Goal: Transaction & Acquisition: Purchase product/service

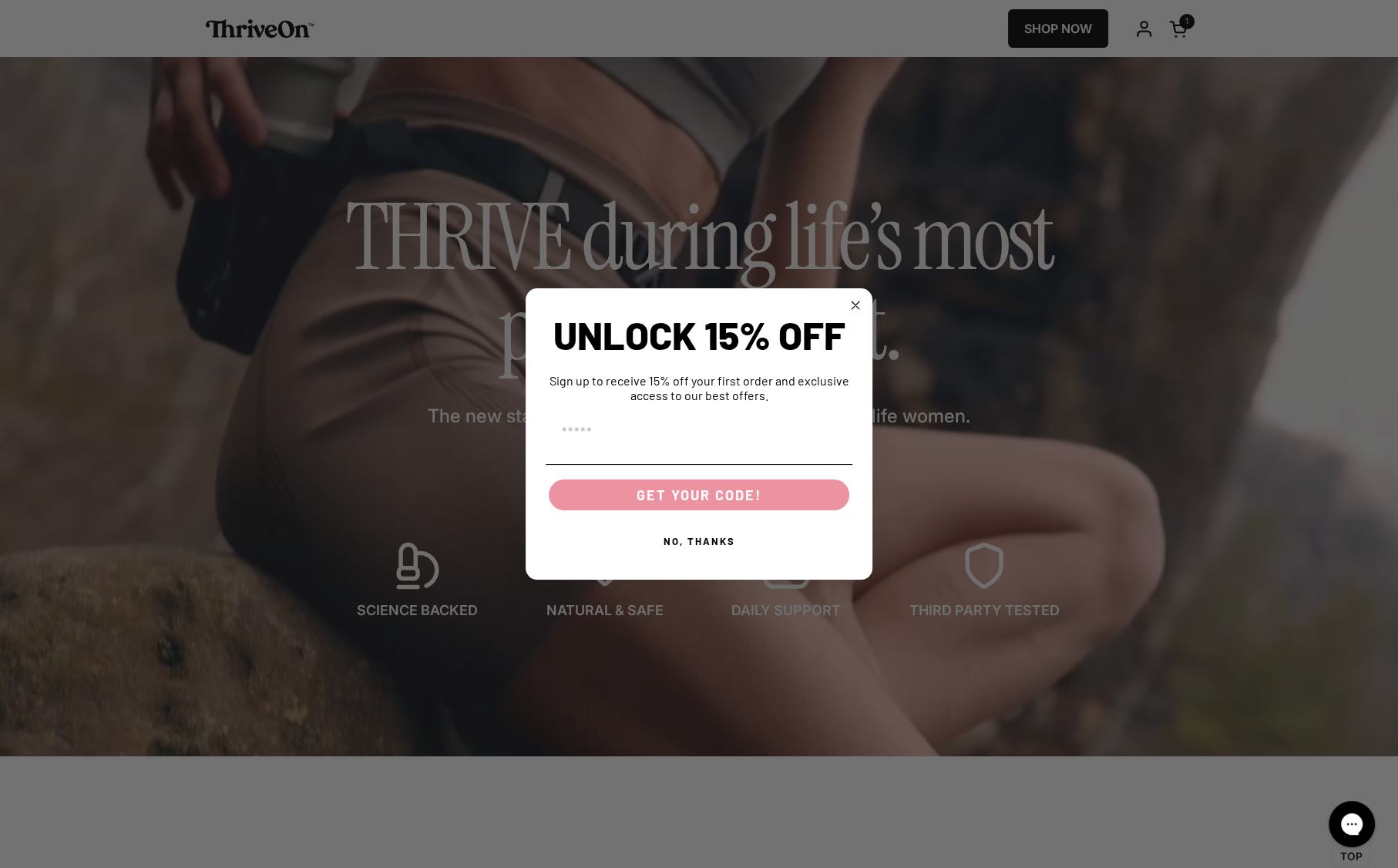
scroll to position [99, 0]
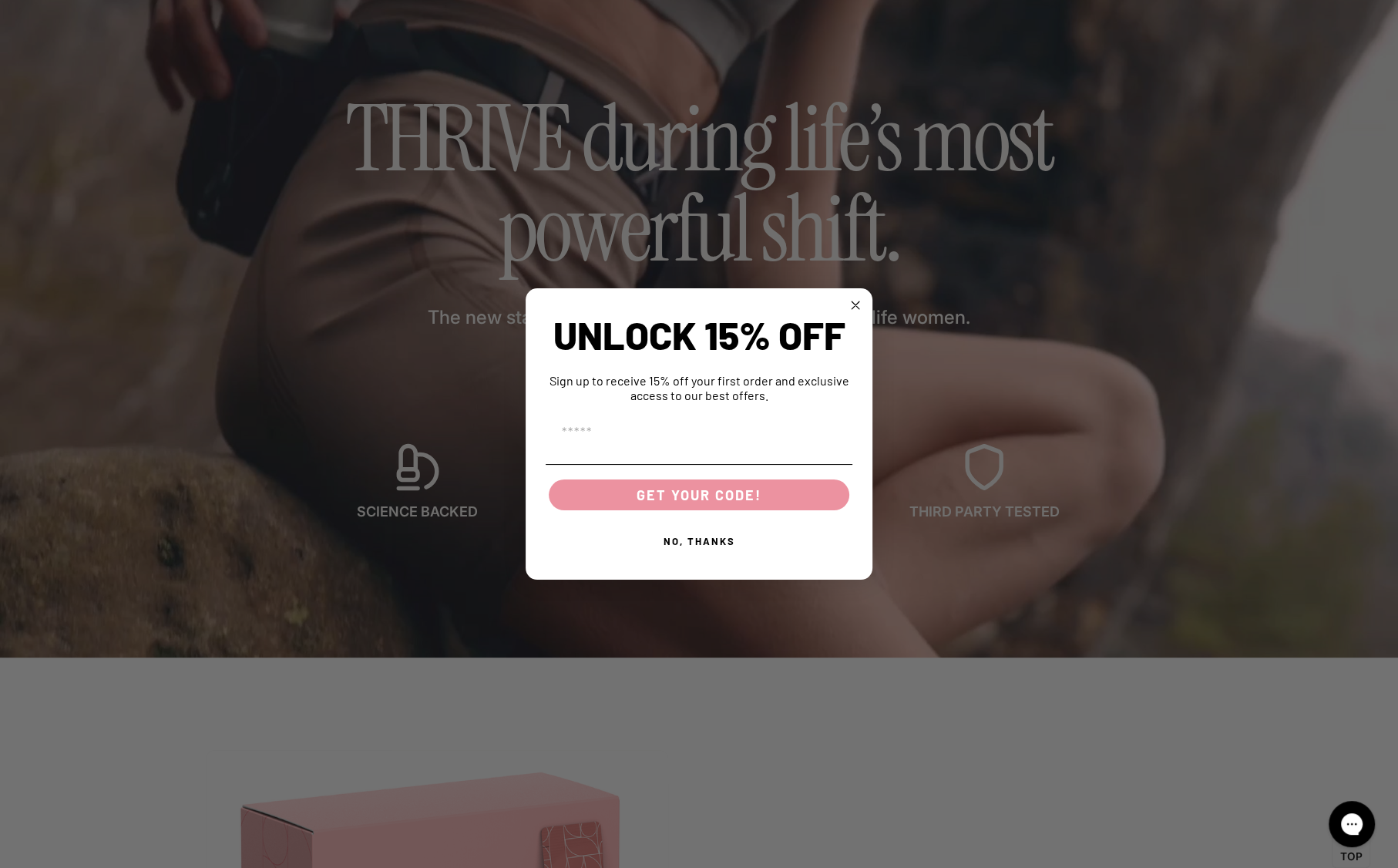
click at [855, 302] on circle "Close dialog" at bounding box center [856, 304] width 18 height 18
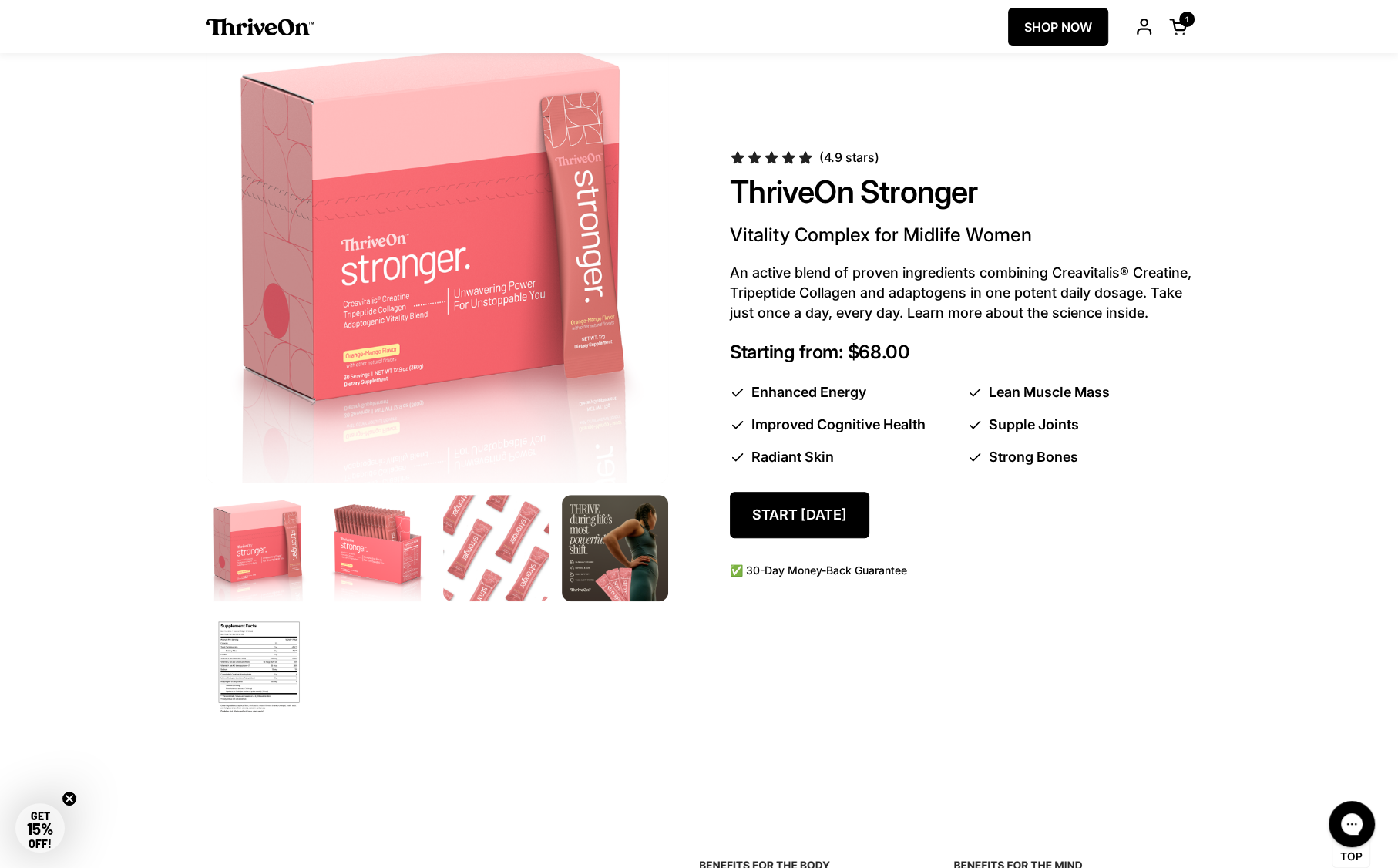
scroll to position [0, 0]
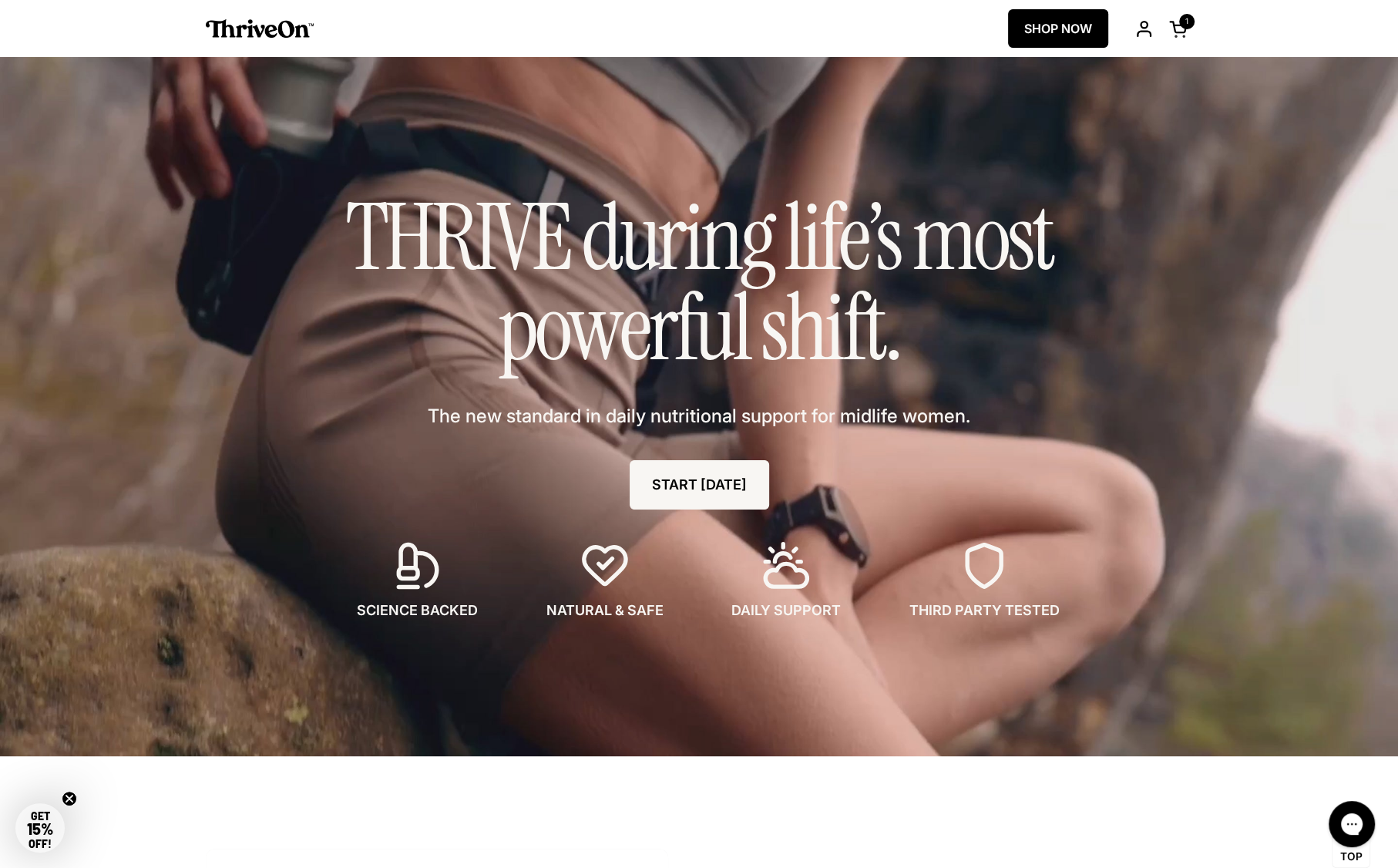
click at [1093, 28] on link "SHOP NOW" at bounding box center [1059, 28] width 100 height 39
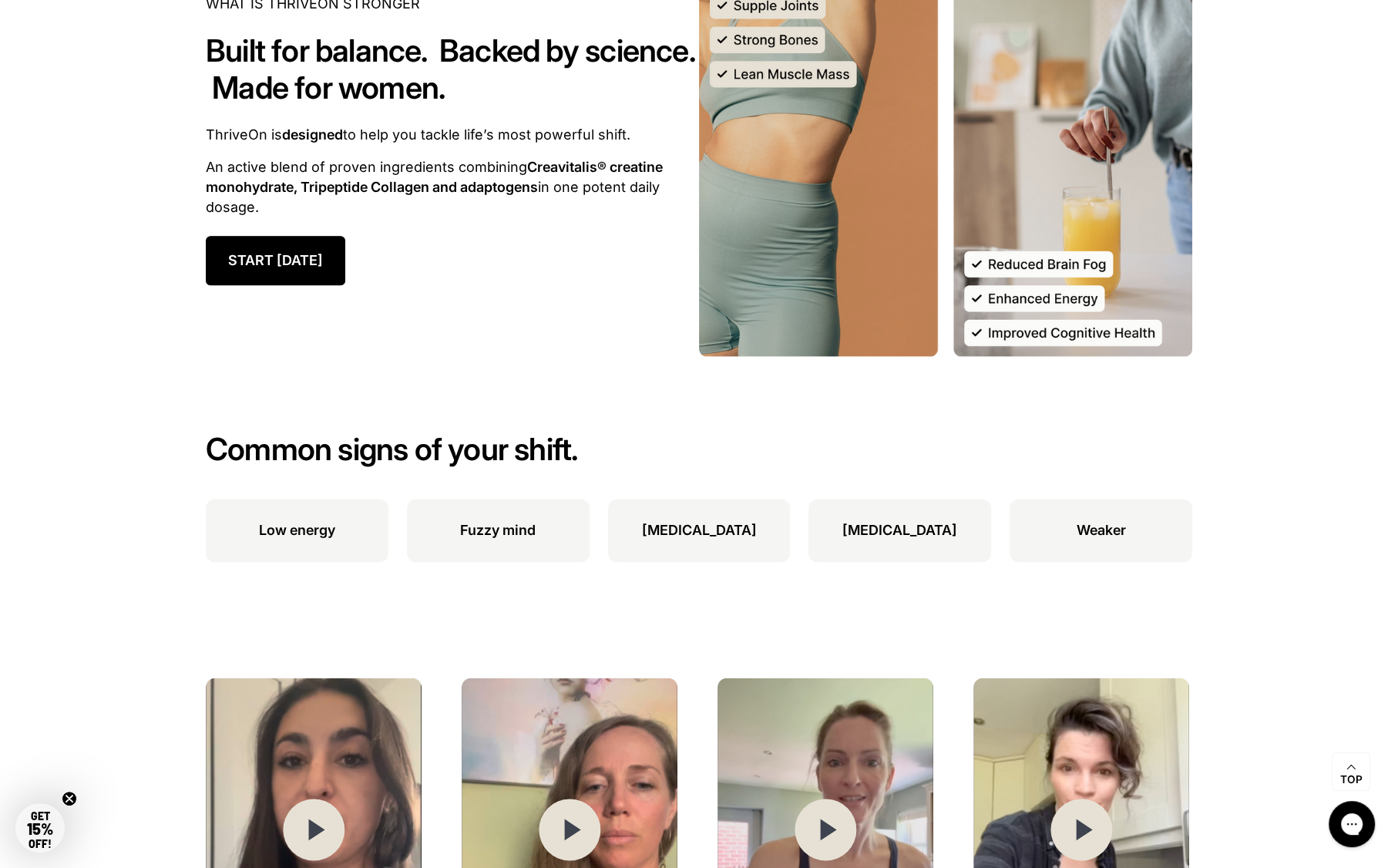
scroll to position [1865, 0]
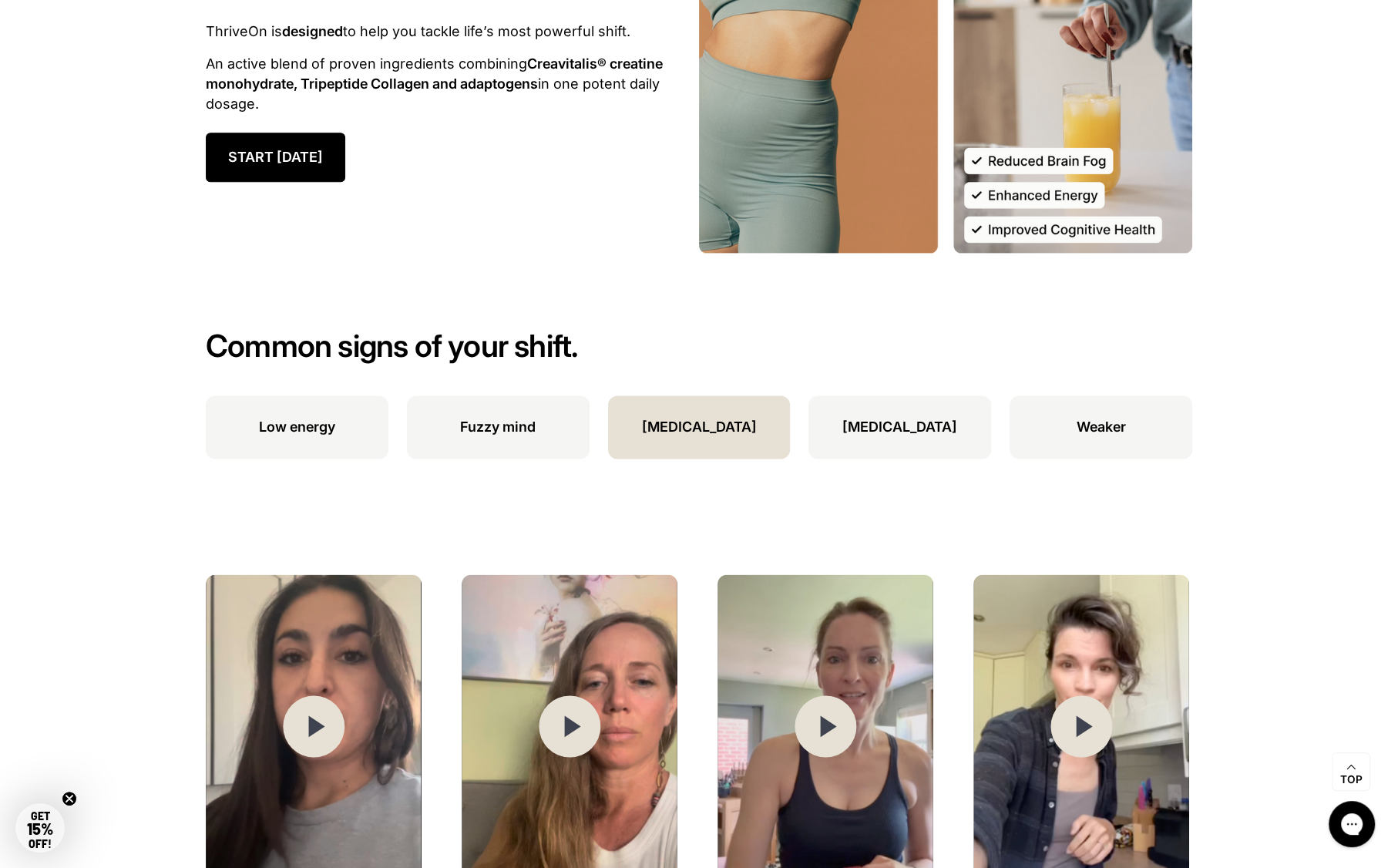
click at [697, 429] on p "Dry skin" at bounding box center [699, 427] width 115 height 20
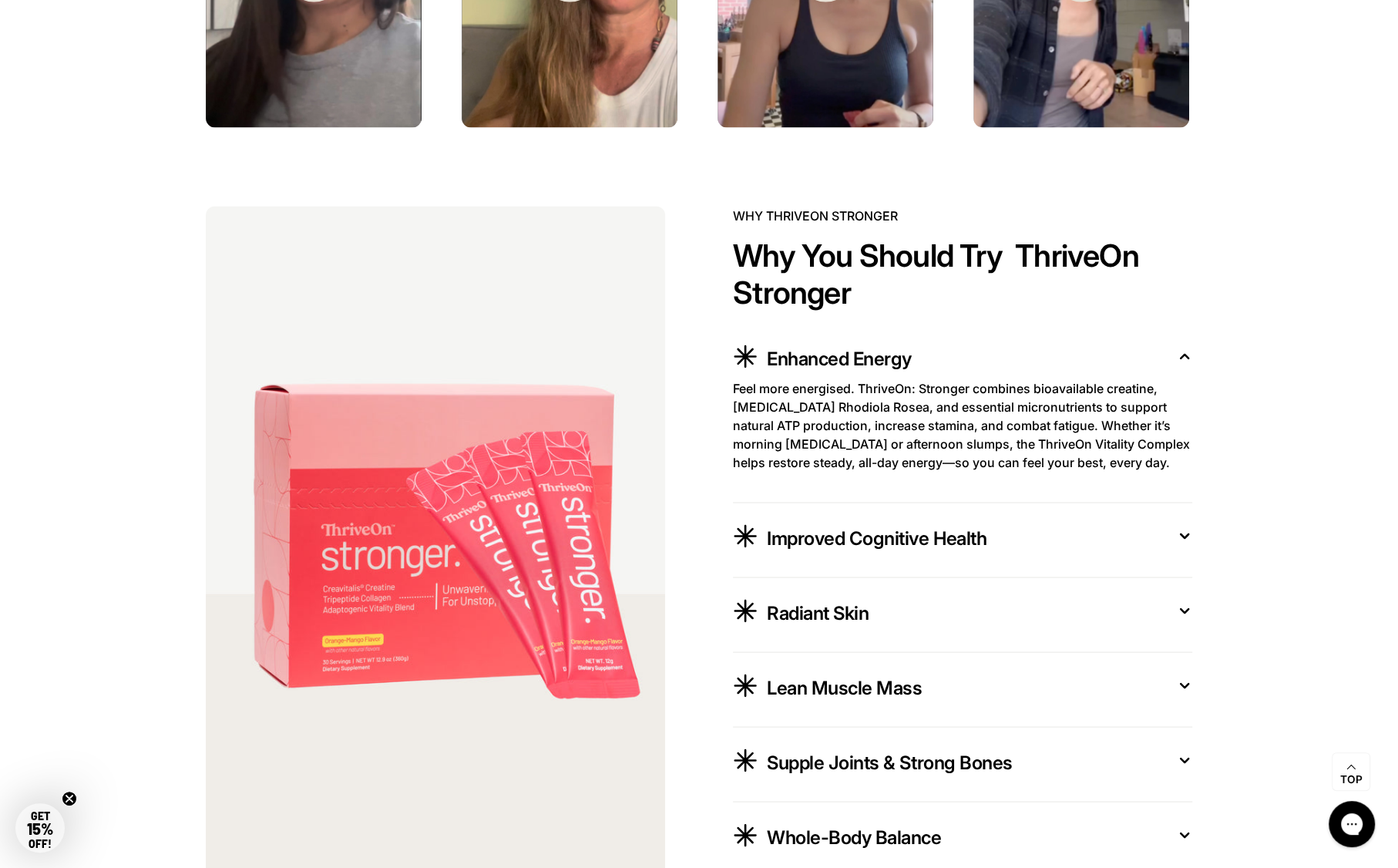
scroll to position [2683, 0]
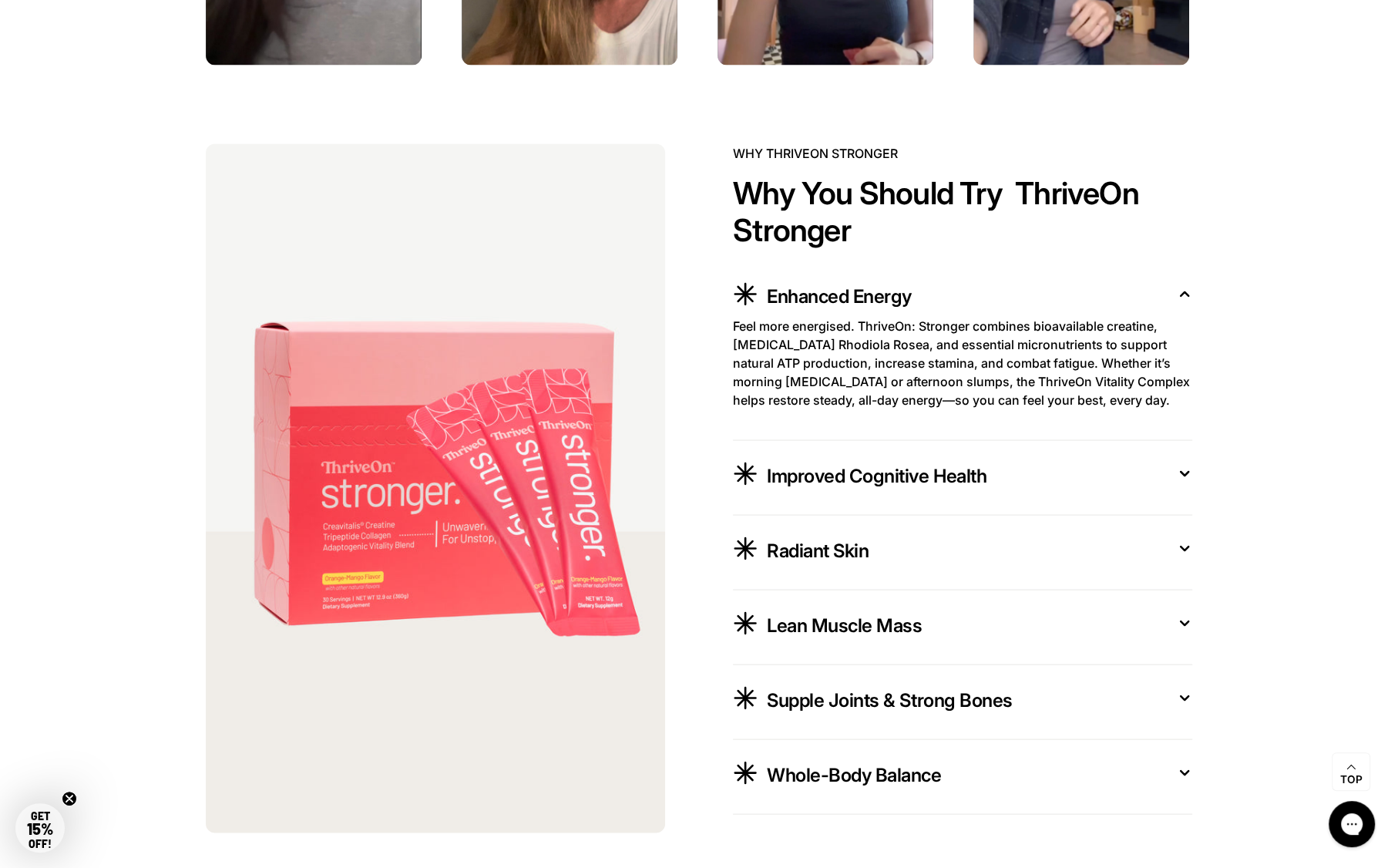
click at [794, 510] on css-accordion-collapsible "Improved Cognitive Health Stay sharp and steady. Taurine and Rhodiola support c…" at bounding box center [962, 477] width 459 height 74
click at [807, 548] on span "Radiant Skin" at bounding box center [818, 550] width 102 height 24
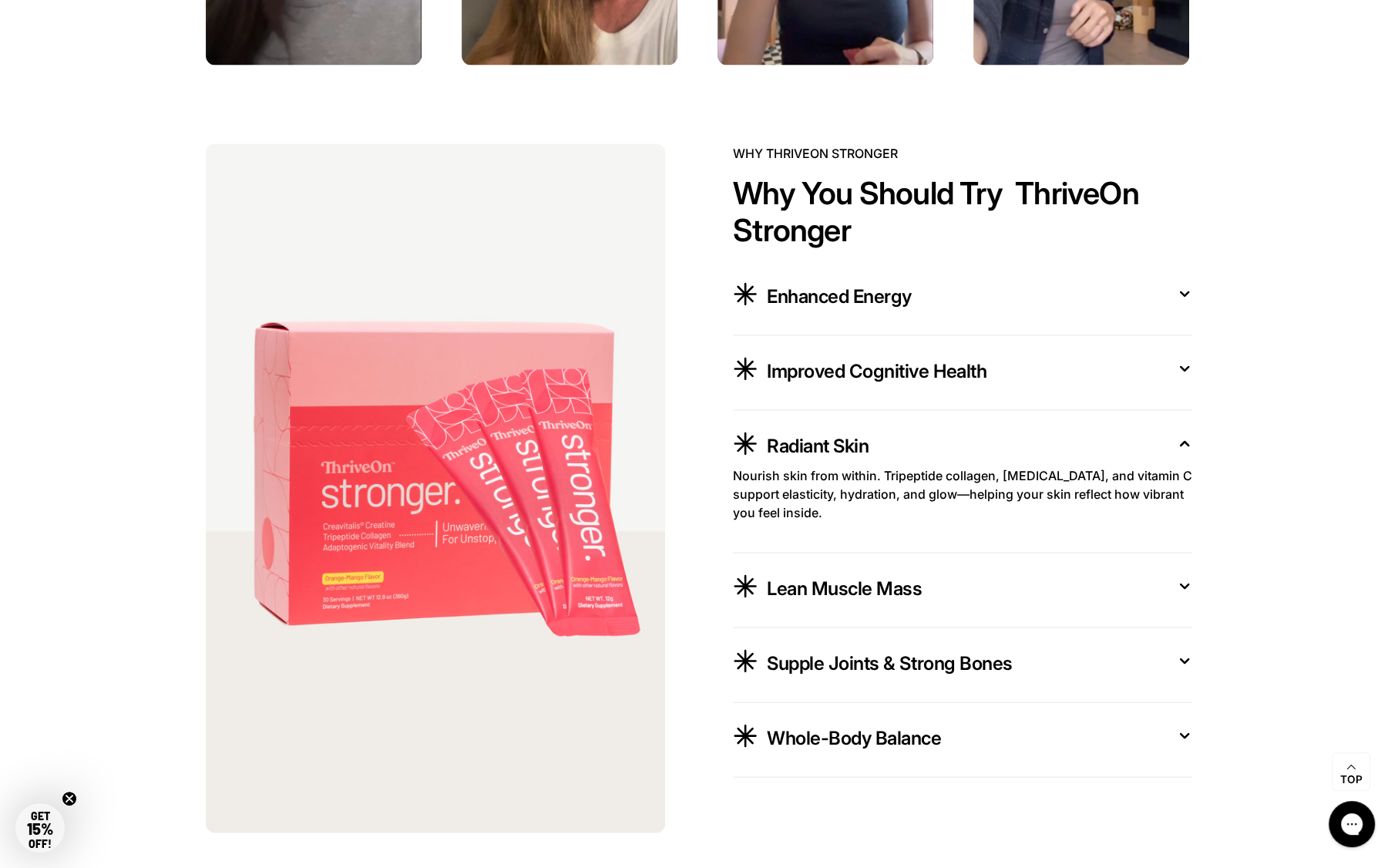
click at [807, 548] on css-accordion-collapsible "Radiant Skin Nourish skin from within. Tripeptide collagen, hyaluronic acid, an…" at bounding box center [962, 481] width 459 height 143
click at [807, 565] on css-accordion-collapsible "Lean Muscle Mass Build strength that lasts. Creatine and essential amino-acid c…" at bounding box center [962, 589] width 459 height 74
click at [813, 602] on button "Lean Muscle Mass" at bounding box center [962, 589] width 459 height 37
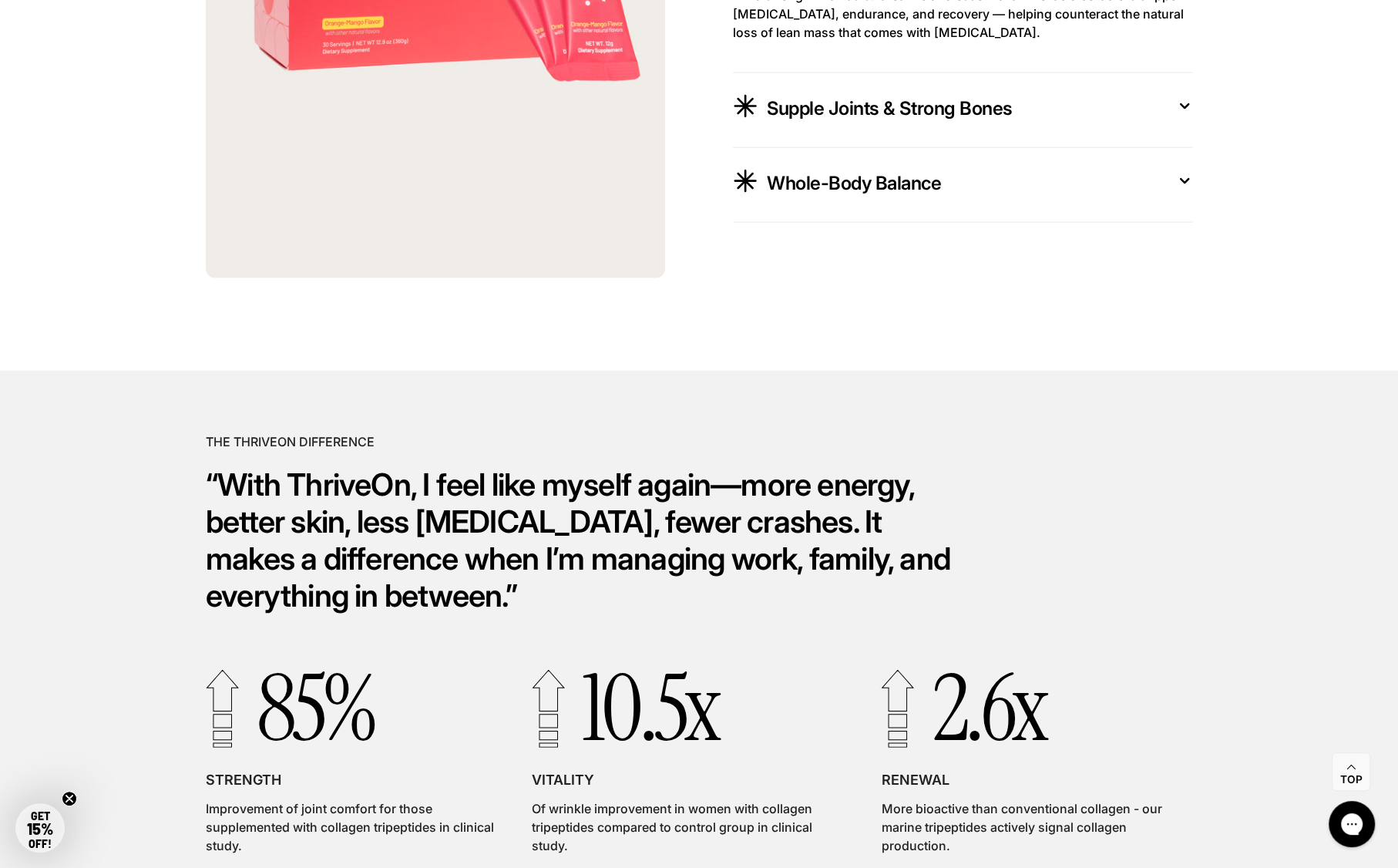
scroll to position [3616, 0]
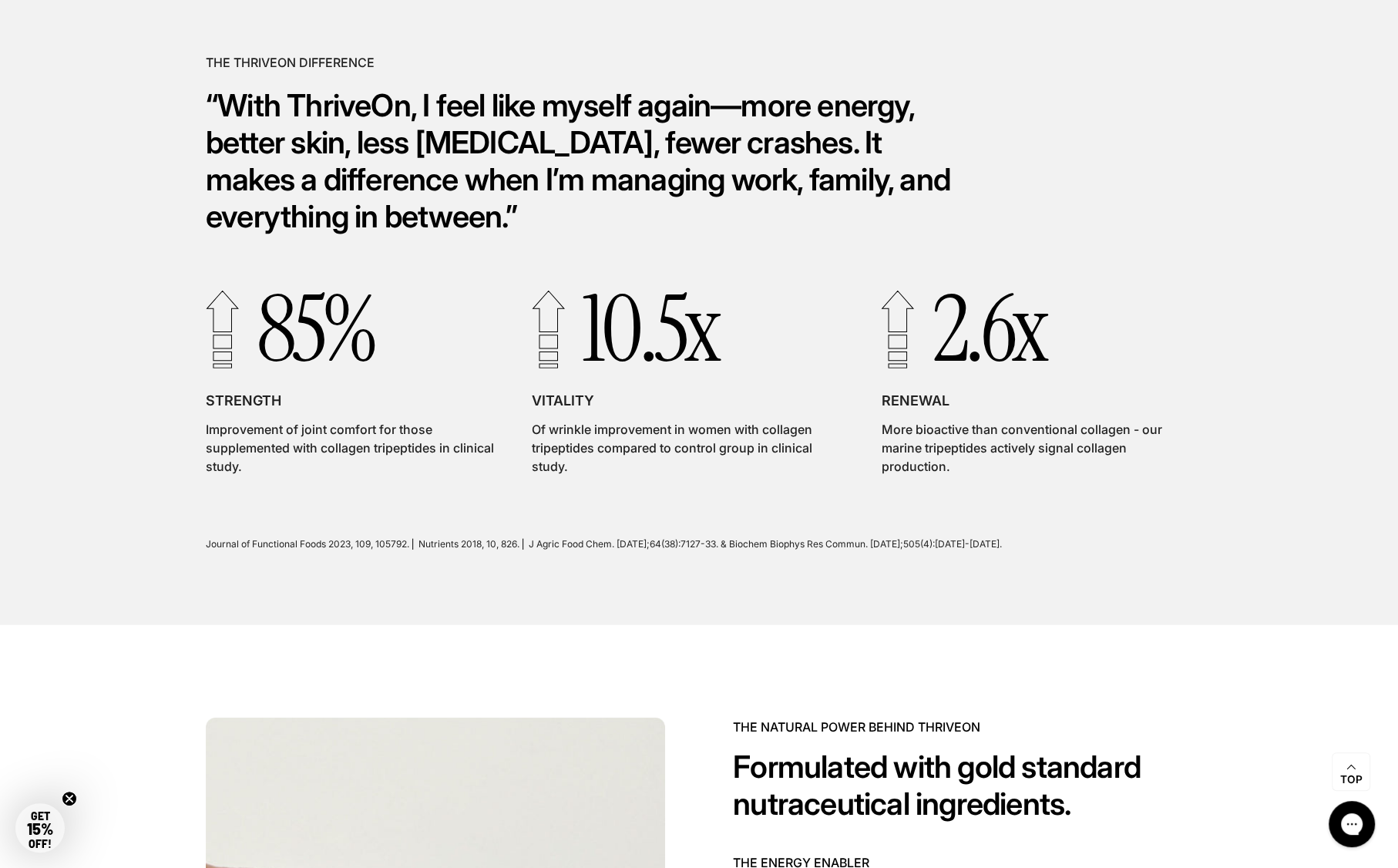
click at [641, 369] on p "10.5x" at bounding box center [688, 329] width 313 height 89
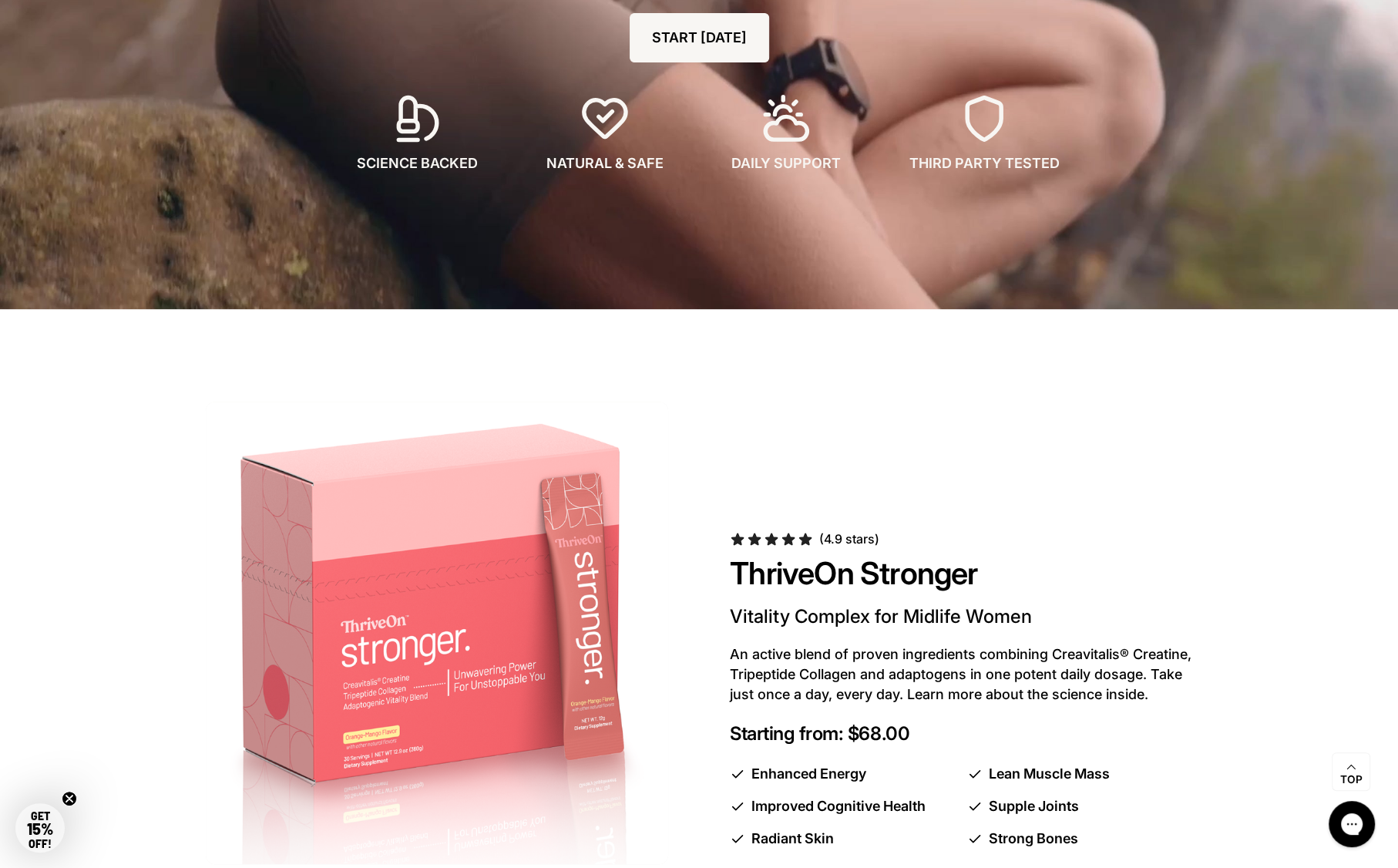
scroll to position [463, 0]
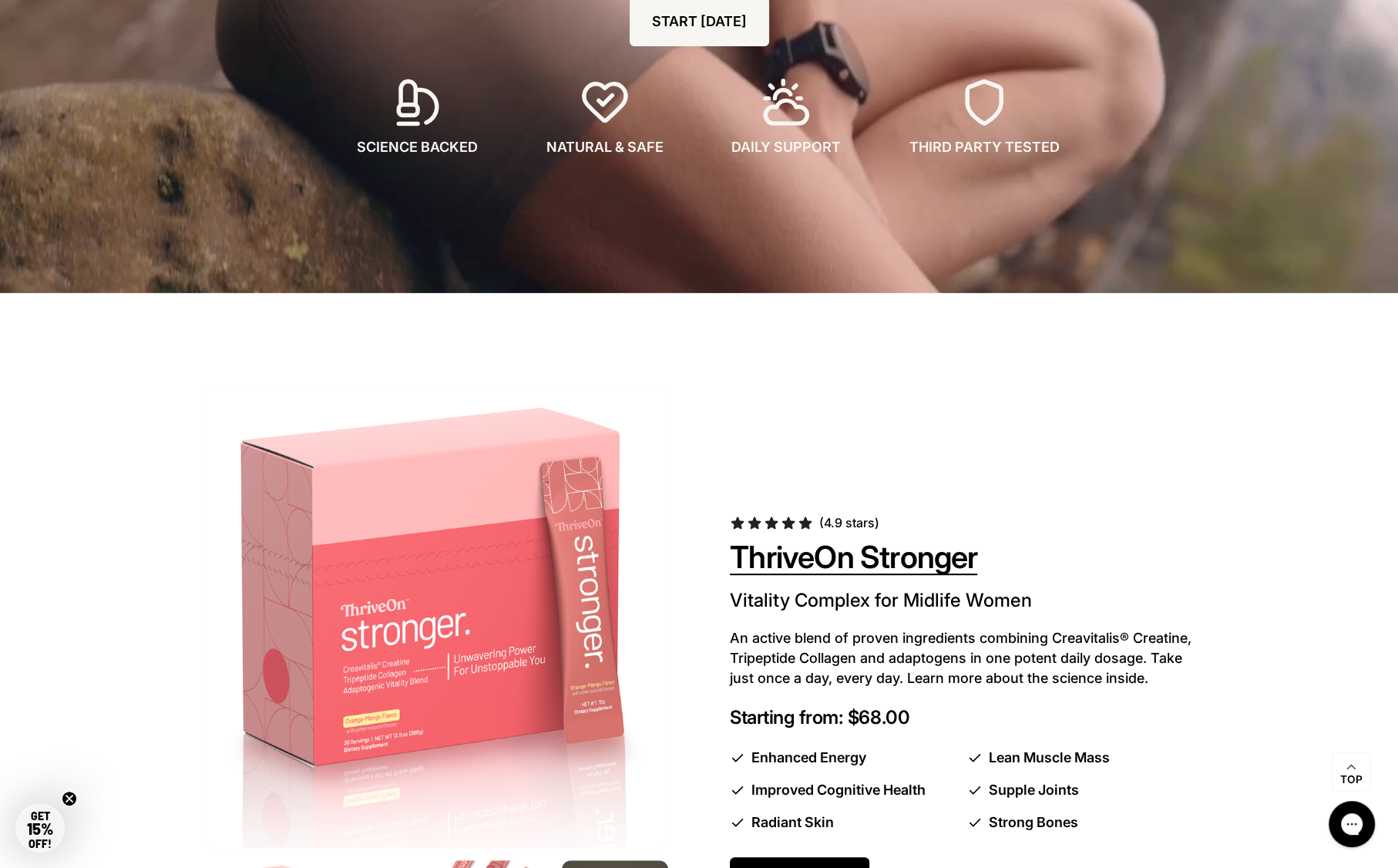
click at [791, 564] on span "ThriveOn Stronger" at bounding box center [854, 557] width 248 height 40
click at [781, 525] on icon at bounding box center [788, 523] width 15 height 16
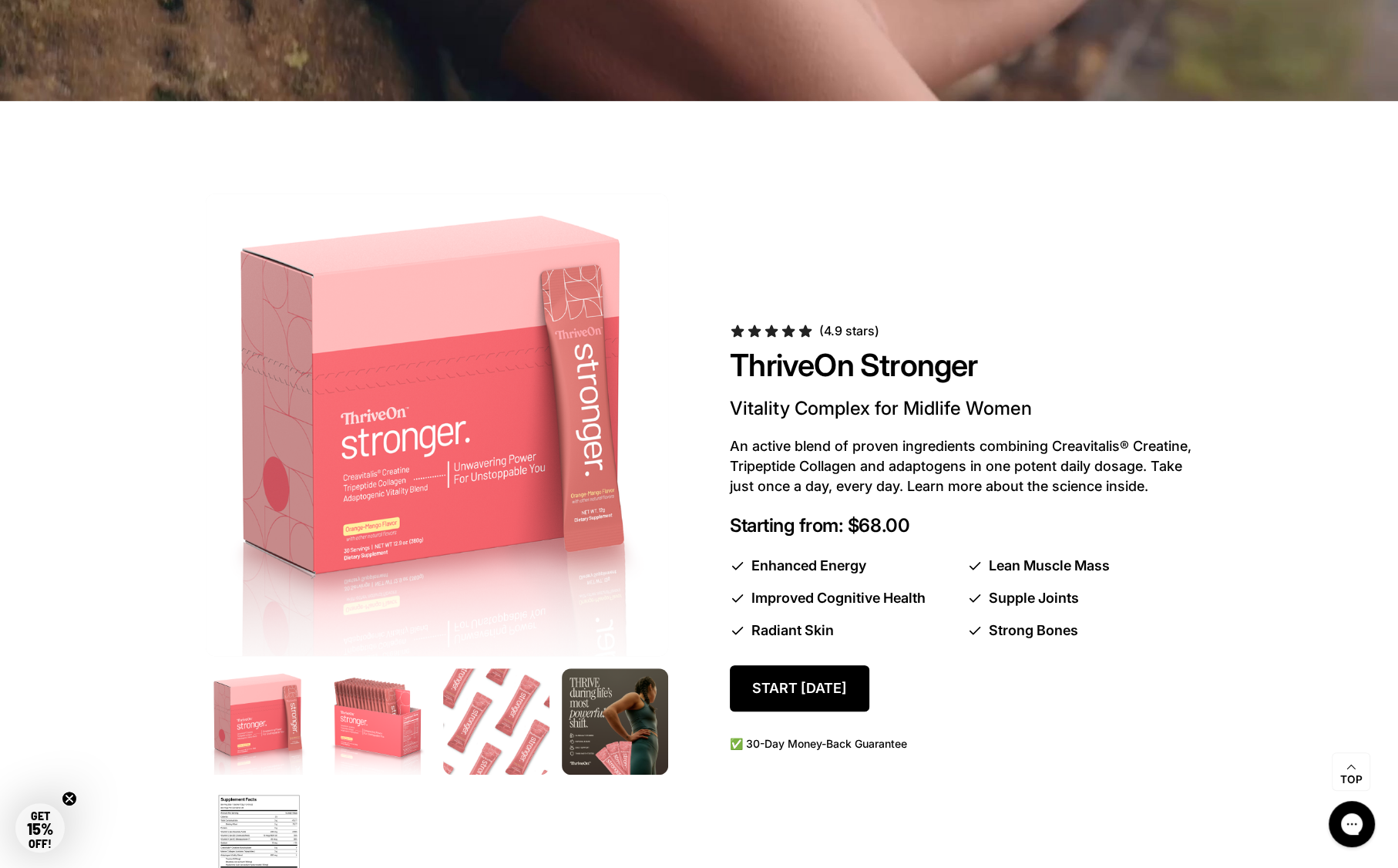
scroll to position [659, 0]
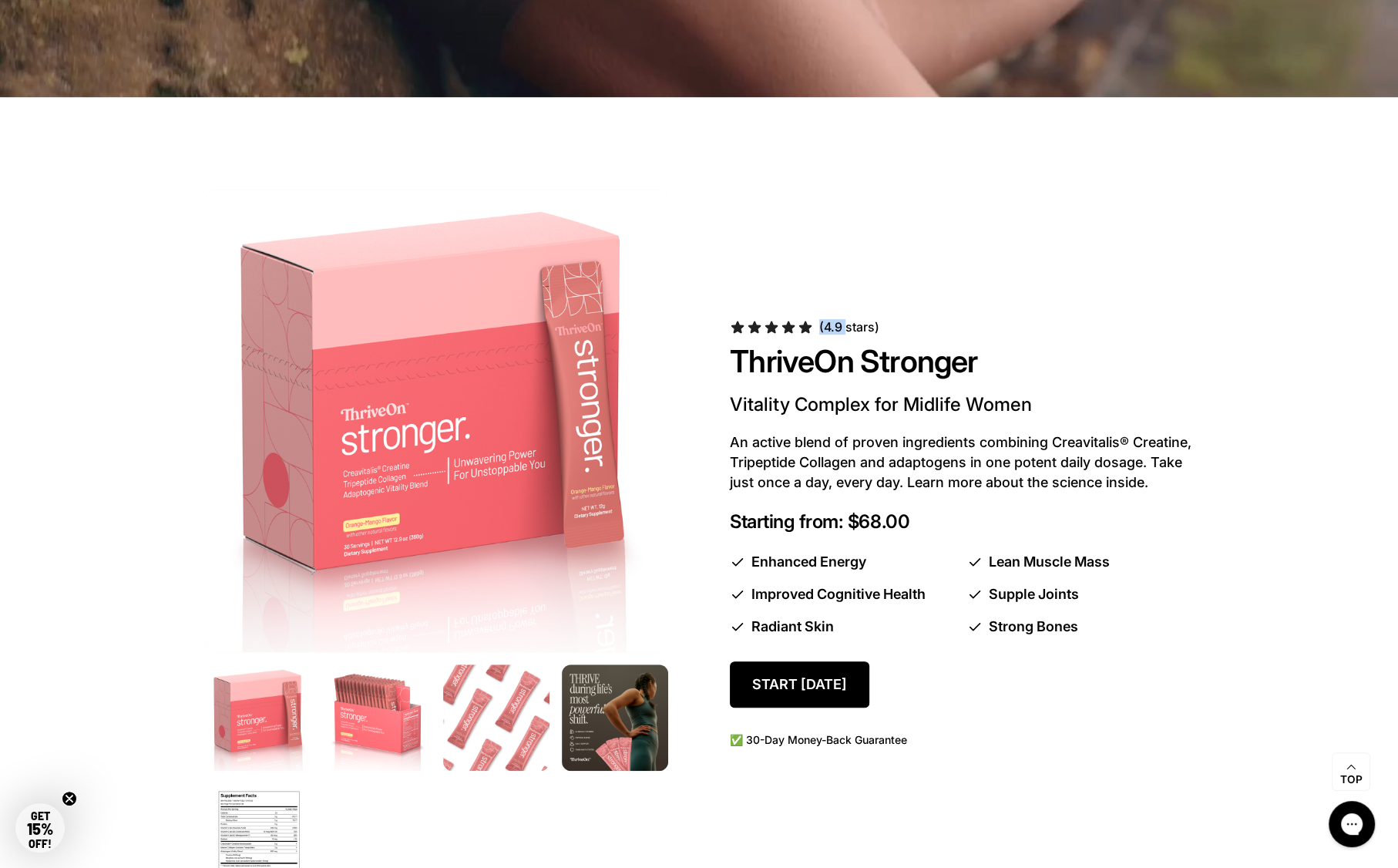
drag, startPoint x: 849, startPoint y: 325, endPoint x: 748, endPoint y: 313, distance: 101.7
click at [748, 313] on div "(4.9 stars) ThriveOn Stronger Vitality Complex for Midlife Women An active blen…" at bounding box center [699, 539] width 987 height 700
click at [861, 327] on span "(4.9 stars)" at bounding box center [850, 326] width 60 height 15
click at [786, 326] on icon at bounding box center [789, 326] width 13 height 12
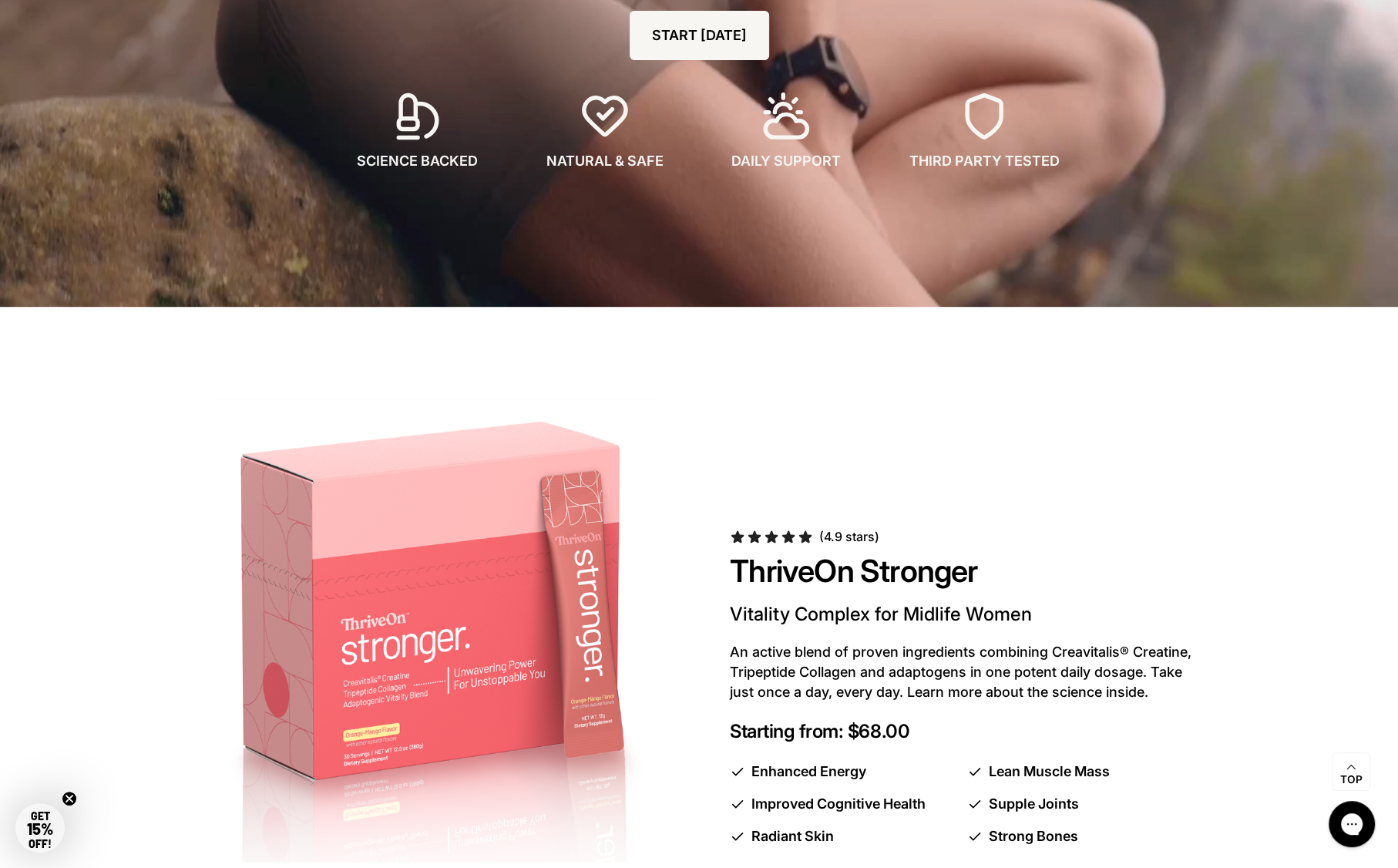
scroll to position [616, 0]
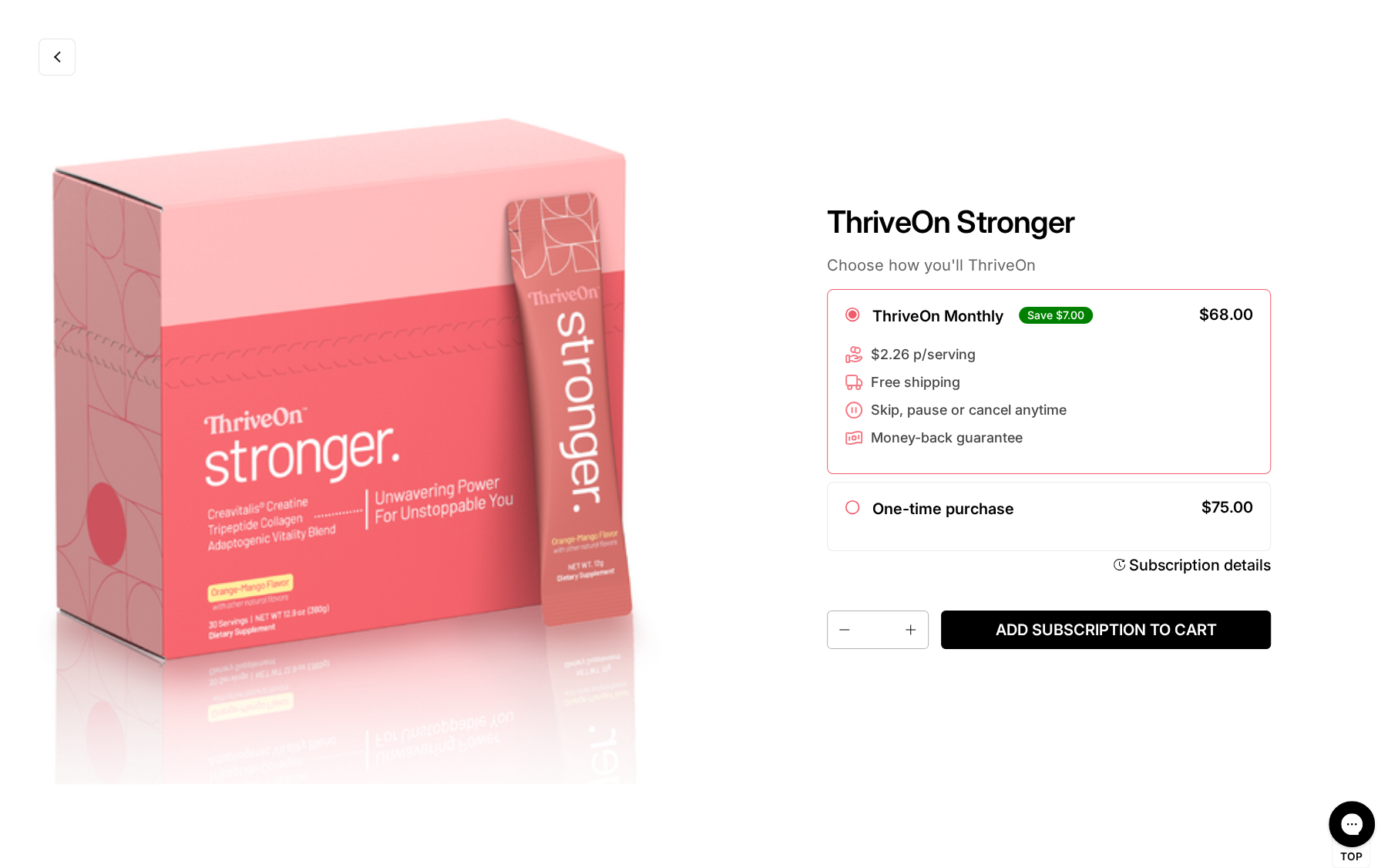
click at [341, 544] on img at bounding box center [349, 434] width 699 height 868
click at [855, 511] on icon at bounding box center [851, 506] width 19 height 19
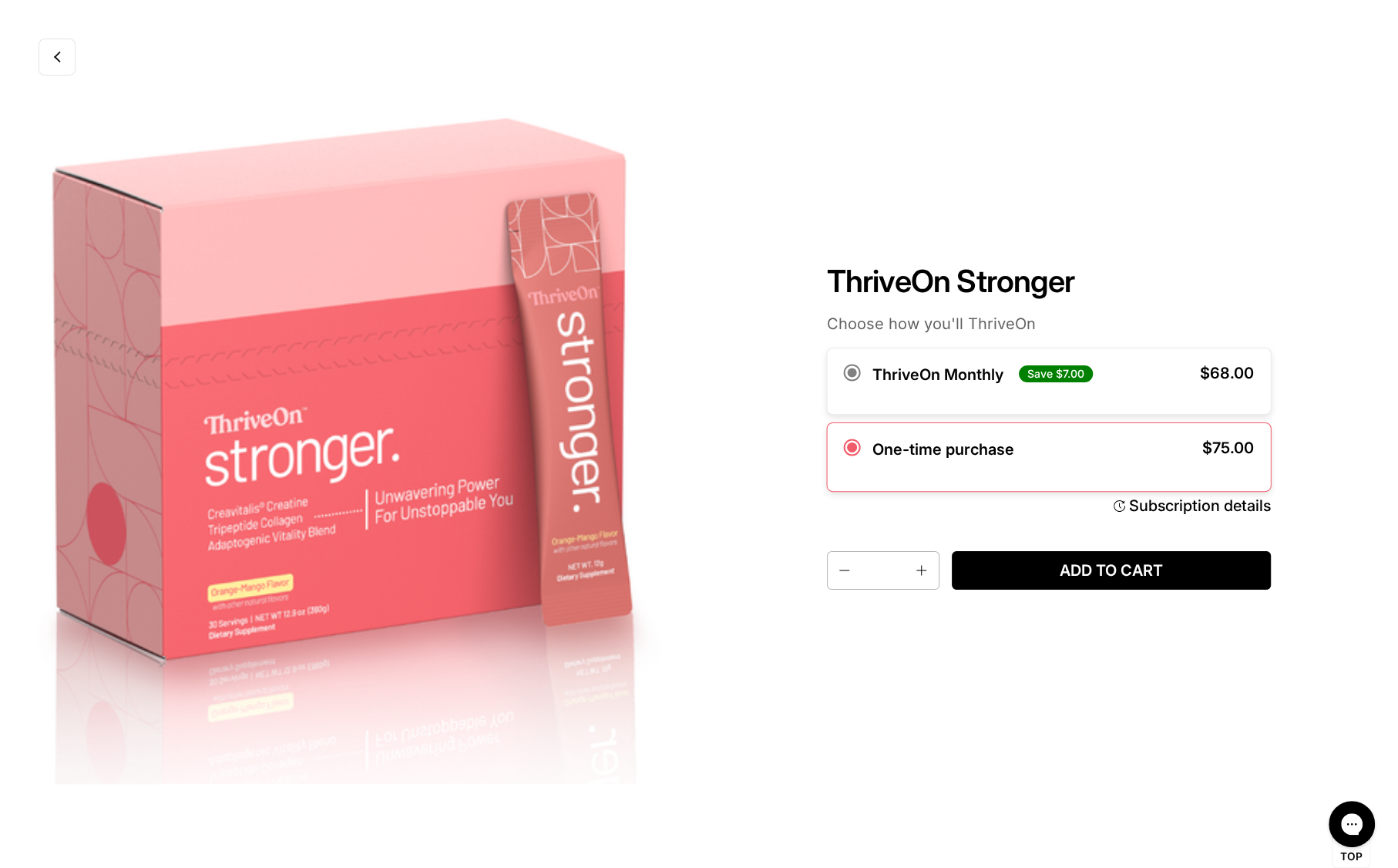
click at [855, 387] on div at bounding box center [851, 376] width 19 height 24
